Goal: Check status: Check status

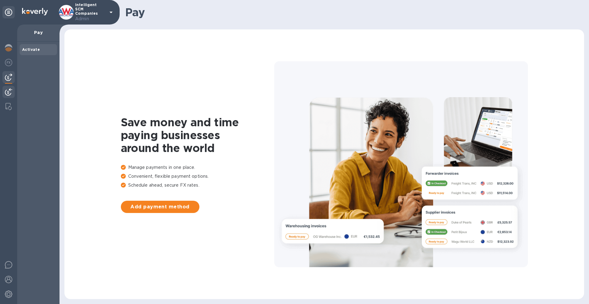
click at [10, 87] on div at bounding box center [8, 92] width 12 height 13
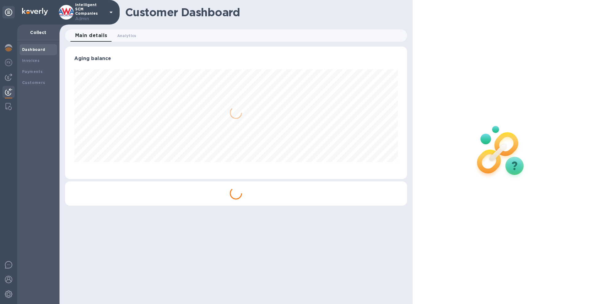
scroll to position [132, 342]
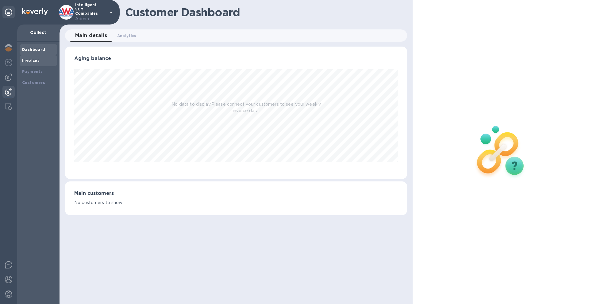
click at [47, 61] on div "Invoices" at bounding box center [38, 61] width 32 height 6
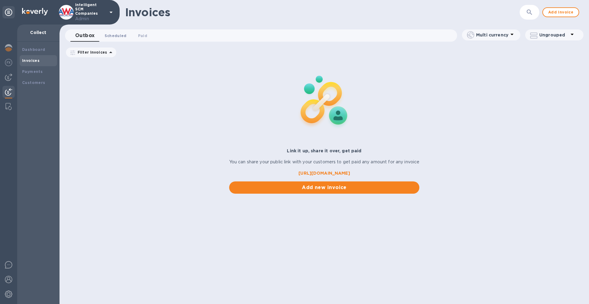
click at [117, 35] on span "Scheduled 0" at bounding box center [116, 35] width 22 height 6
click at [203, 53] on div "Date range : [DATE] to [DATE]" at bounding box center [160, 53] width 85 height 10
click at [201, 55] on icon at bounding box center [199, 53] width 5 height 5
click at [139, 36] on span "Paid 0" at bounding box center [143, 35] width 9 height 6
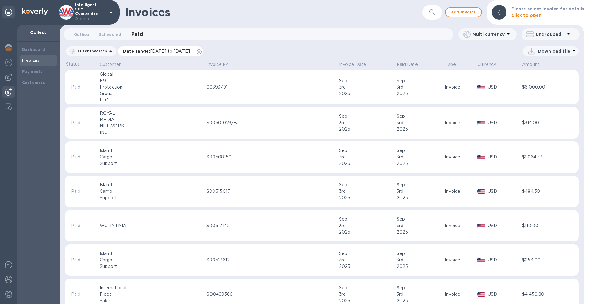
click at [201, 52] on icon at bounding box center [199, 51] width 5 height 5
click at [43, 82] on b "Customers" at bounding box center [33, 82] width 23 height 5
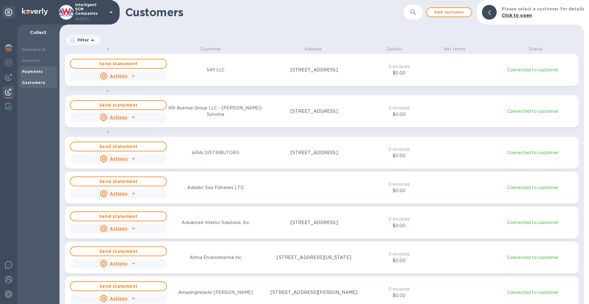
scroll to position [254, 522]
click at [42, 74] on div "Payments" at bounding box center [38, 72] width 32 height 6
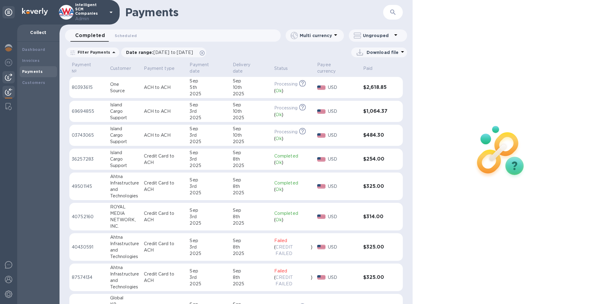
click at [12, 74] on img at bounding box center [8, 77] width 7 height 7
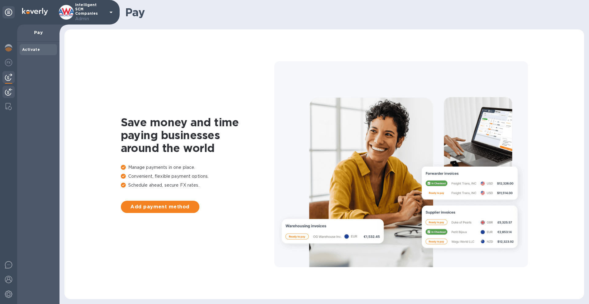
click at [7, 90] on img at bounding box center [8, 91] width 7 height 7
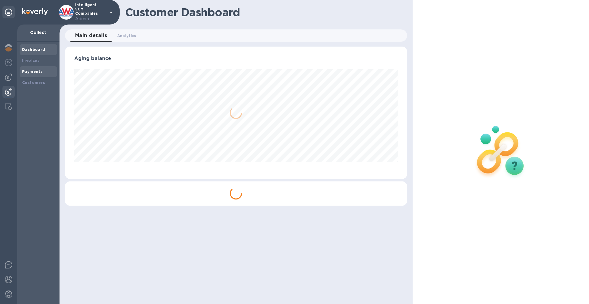
scroll to position [132, 342]
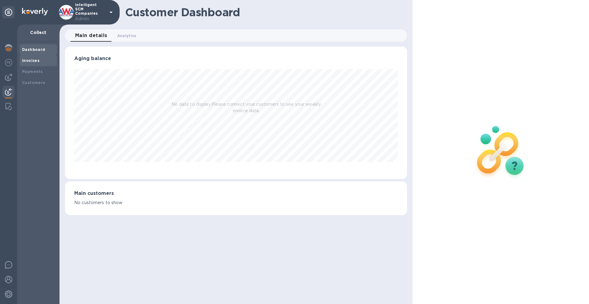
click at [36, 57] on div "Invoices" at bounding box center [38, 60] width 37 height 11
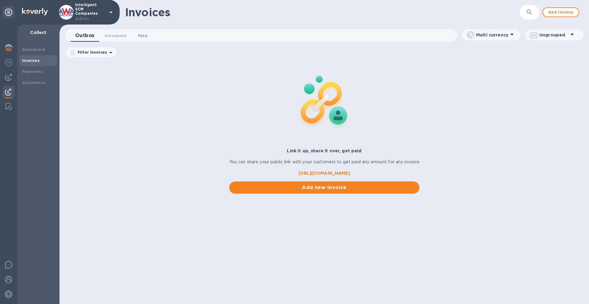
click at [149, 36] on button "Paid 0" at bounding box center [143, 35] width 22 height 12
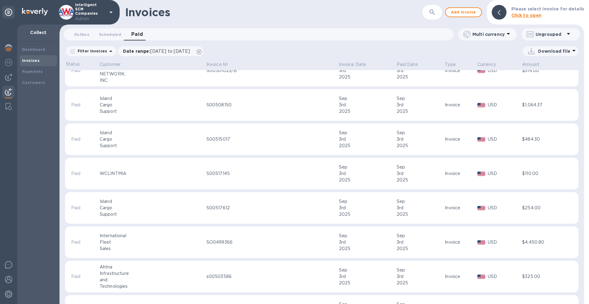
scroll to position [57, 0]
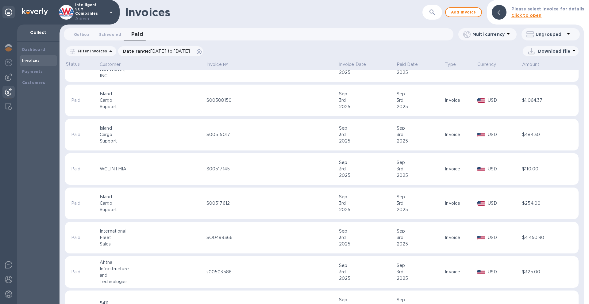
click at [433, 12] on icon "button" at bounding box center [431, 12] width 5 height 5
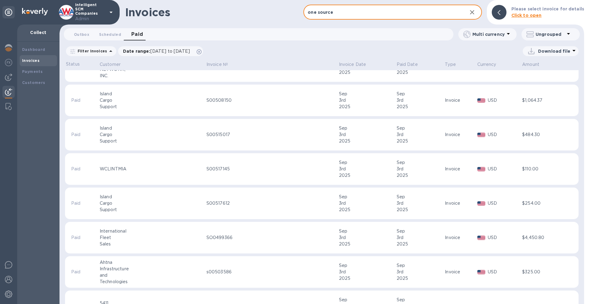
type input "one source"
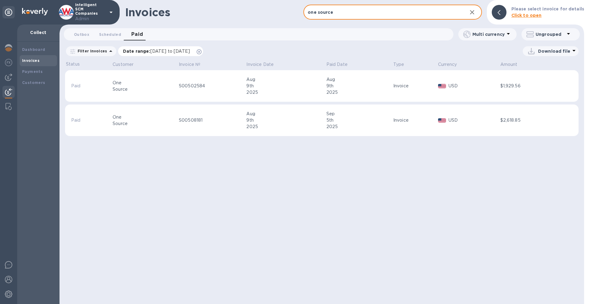
click at [201, 50] on icon at bounding box center [199, 51] width 5 height 5
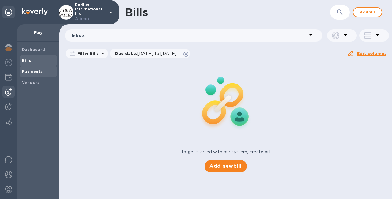
click at [53, 74] on span "Payments" at bounding box center [38, 72] width 32 height 6
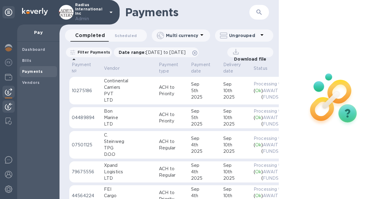
click at [9, 105] on img at bounding box center [8, 106] width 7 height 7
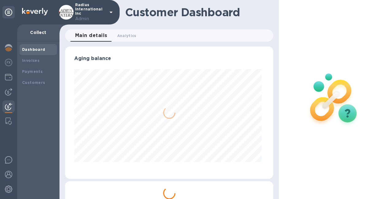
scroll to position [132, 206]
click at [38, 71] on b "Payments" at bounding box center [32, 71] width 21 height 5
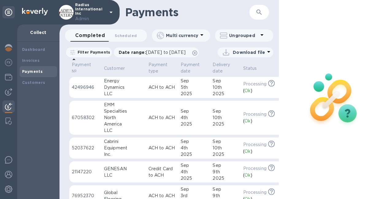
click at [146, 93] on td "ACH to ACH" at bounding box center [162, 87] width 32 height 21
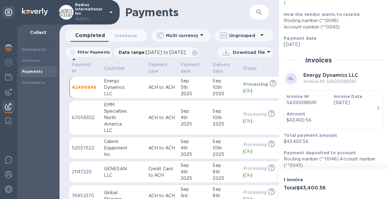
scroll to position [3, 0]
click at [374, 105] on icon "button" at bounding box center [377, 108] width 7 height 7
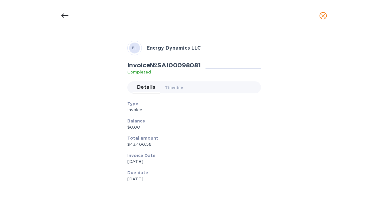
scroll to position [0, 0]
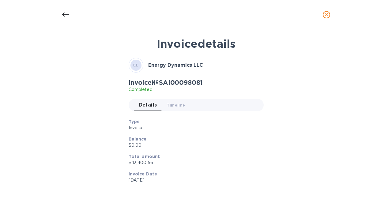
click at [65, 17] on icon at bounding box center [65, 14] width 7 height 7
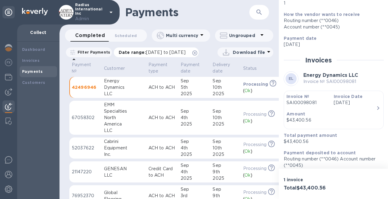
click at [197, 54] on icon at bounding box center [194, 53] width 5 height 5
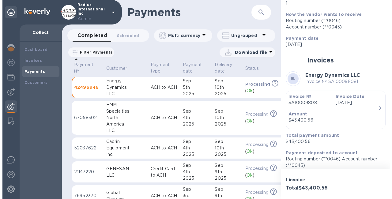
scroll to position [25, 0]
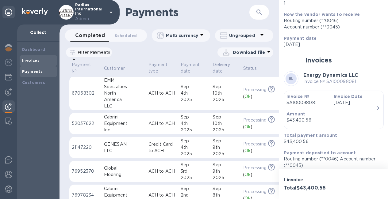
click at [42, 63] on div "Invoices" at bounding box center [38, 61] width 32 height 6
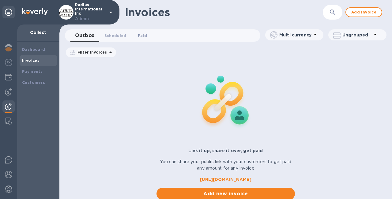
click at [143, 37] on span "Paid 0" at bounding box center [142, 35] width 9 height 6
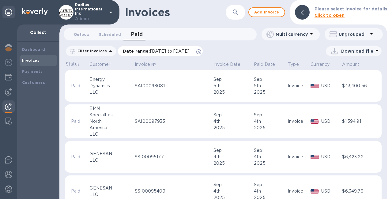
click at [201, 52] on icon at bounding box center [199, 51] width 5 height 5
click at [169, 90] on td "SAI00098081" at bounding box center [173, 86] width 79 height 32
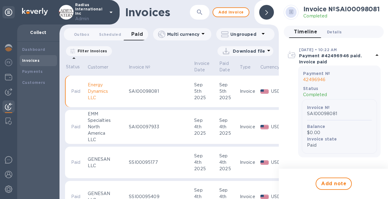
click at [333, 31] on button "Details 0" at bounding box center [334, 32] width 25 height 12
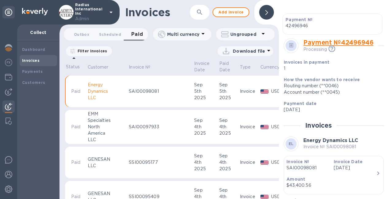
scroll to position [160, 0]
